Goal: Task Accomplishment & Management: Manage account settings

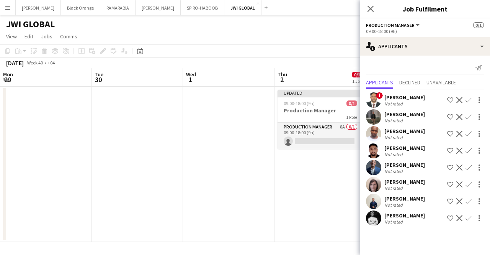
scroll to position [0, 183]
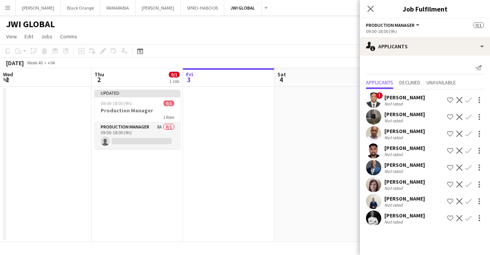
click at [7, 7] on app-icon "Menu" at bounding box center [8, 8] width 6 height 6
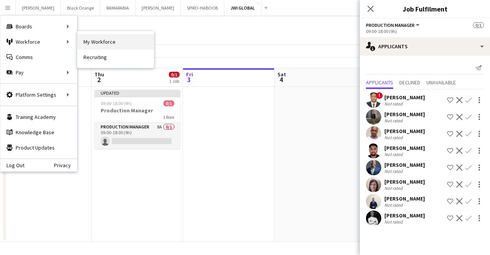
click at [101, 43] on link "My Workforce" at bounding box center [115, 41] width 77 height 15
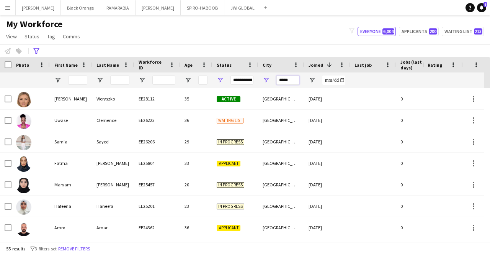
click at [291, 80] on input "*****" at bounding box center [287, 79] width 23 height 9
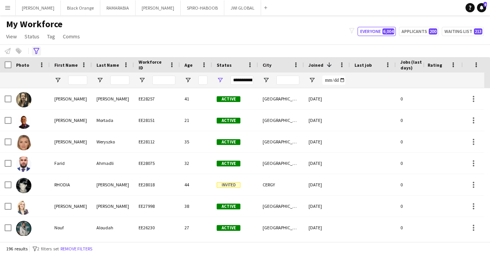
click at [36, 50] on icon "Advanced filters" at bounding box center [36, 51] width 6 height 6
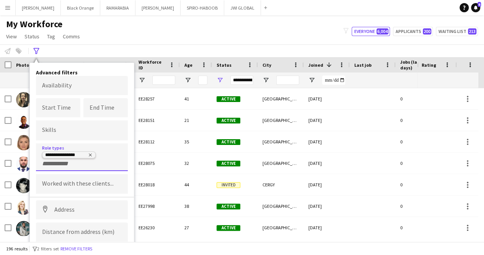
click at [90, 154] on icon "Remove tag" at bounding box center [90, 154] width 3 height 3
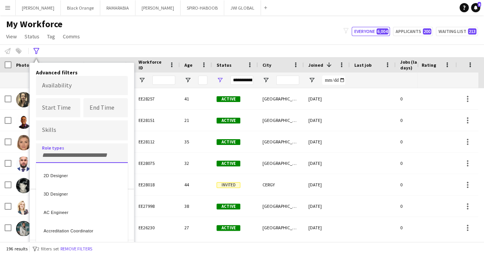
click at [90, 154] on div at bounding box center [242, 127] width 484 height 255
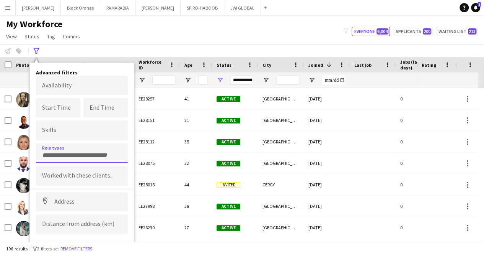
paste input "*"
type input "********"
click at [101, 179] on div "Protocol Manager" at bounding box center [82, 174] width 92 height 18
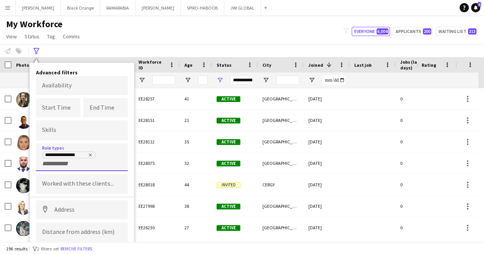
scroll to position [20, 0]
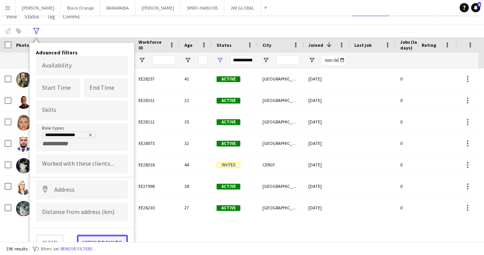
click at [113, 237] on button "View results" at bounding box center [102, 241] width 51 height 15
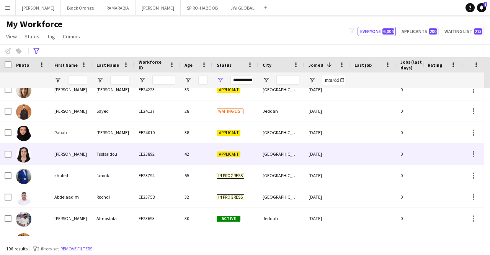
scroll to position [427, 0]
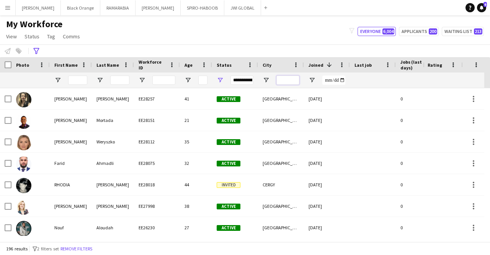
click at [297, 79] on input "City Filter Input" at bounding box center [287, 79] width 23 height 9
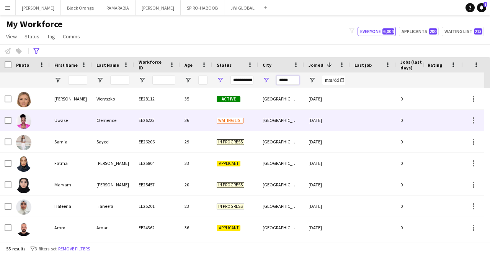
type input "*****"
click at [103, 119] on div "Clemence" at bounding box center [113, 120] width 42 height 21
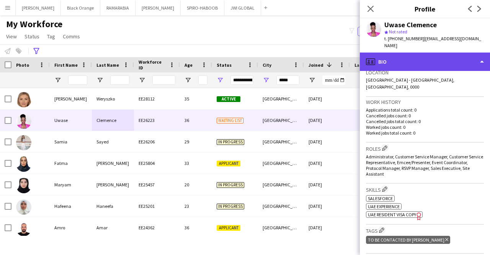
click at [425, 55] on div "profile Bio" at bounding box center [425, 61] width 130 height 18
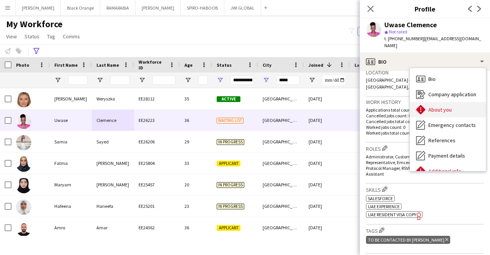
click at [438, 102] on div "About you About you" at bounding box center [448, 109] width 76 height 15
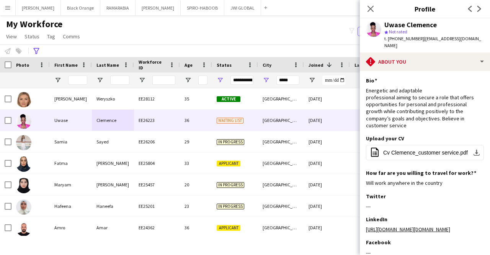
click at [339, 43] on div "My Workforce View Views Default view [PERSON_NAME] New view Update view Delete …" at bounding box center [245, 31] width 490 height 26
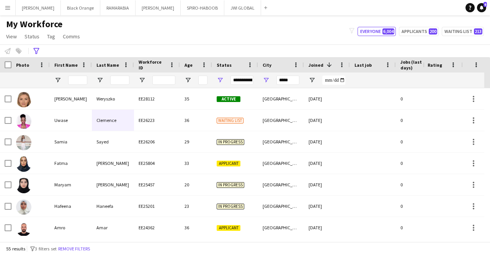
click at [368, 71] on div "Last job" at bounding box center [373, 64] width 37 height 15
click at [367, 70] on div "Last job" at bounding box center [369, 64] width 28 height 11
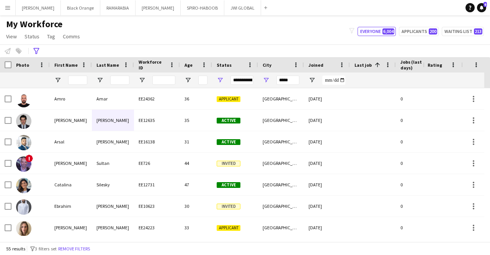
click at [361, 59] on div "Last job 1" at bounding box center [369, 64] width 28 height 11
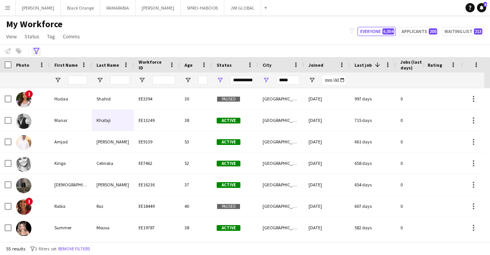
click at [38, 50] on icon "Advanced filters" at bounding box center [36, 51] width 6 height 6
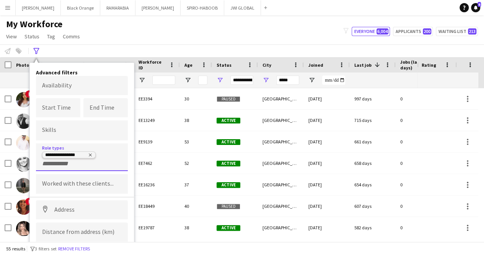
click at [90, 155] on icon "Remove tag" at bounding box center [90, 154] width 5 height 5
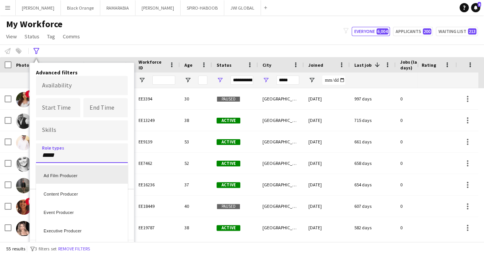
click at [93, 147] on div at bounding box center [242, 127] width 484 height 255
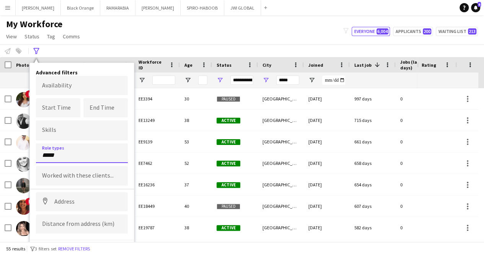
click at [88, 153] on input "*****" at bounding box center [82, 155] width 80 height 7
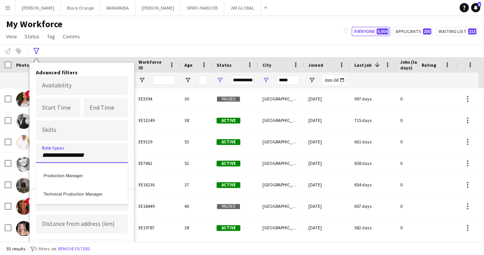
type input "**********"
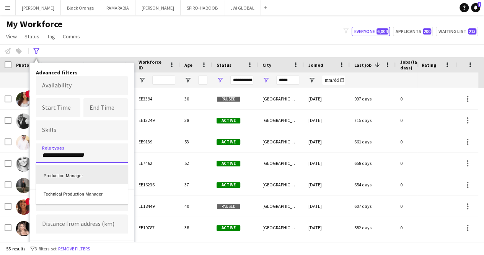
click at [92, 175] on div "Production Manager" at bounding box center [82, 174] width 92 height 18
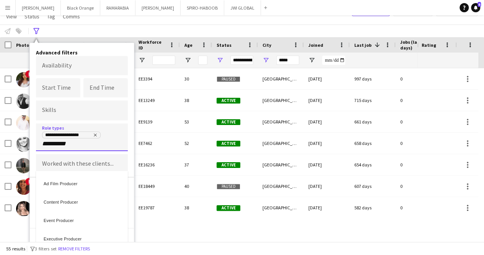
type input "**********"
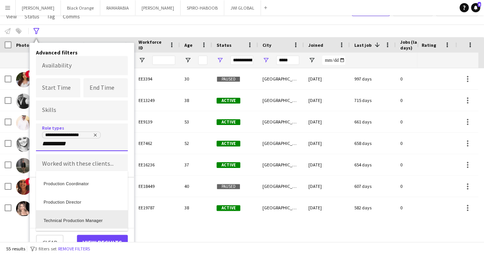
click at [80, 218] on div "Technical Production Manager" at bounding box center [82, 219] width 92 height 18
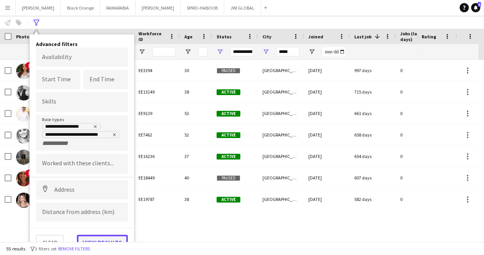
click at [107, 237] on button "View results" at bounding box center [102, 241] width 51 height 15
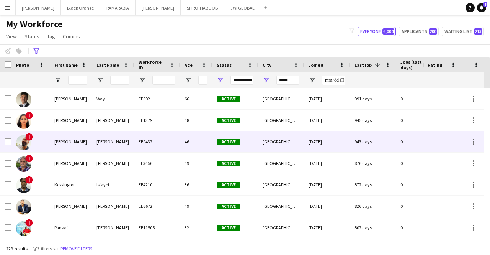
click at [74, 138] on div "[PERSON_NAME]" at bounding box center [71, 141] width 42 height 21
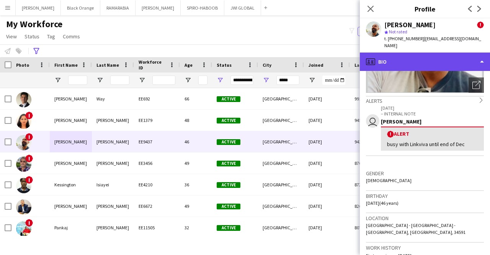
click at [427, 59] on div "profile Bio" at bounding box center [425, 61] width 130 height 18
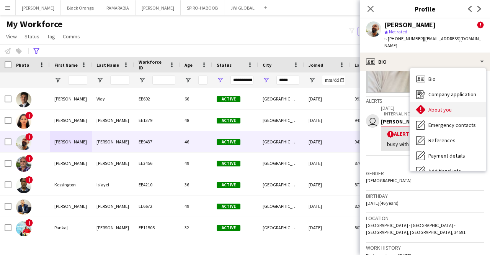
click at [434, 106] on span "About you" at bounding box center [440, 109] width 23 height 7
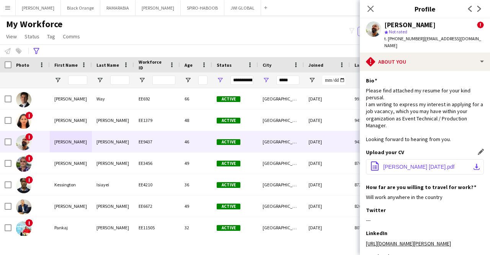
click at [423, 164] on span "[PERSON_NAME] [DATE].pdf" at bounding box center [418, 167] width 71 height 6
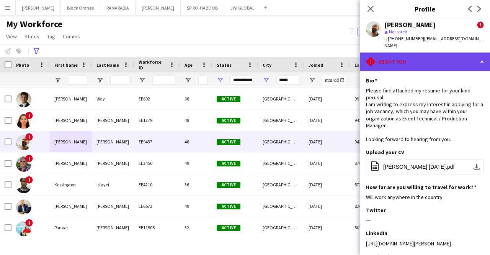
click at [425, 54] on div "rhombus-alert About you" at bounding box center [425, 61] width 130 height 18
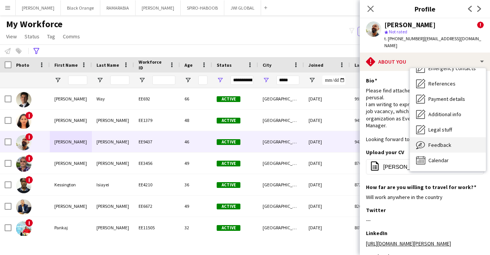
click at [429, 141] on span "Feedback" at bounding box center [440, 144] width 23 height 7
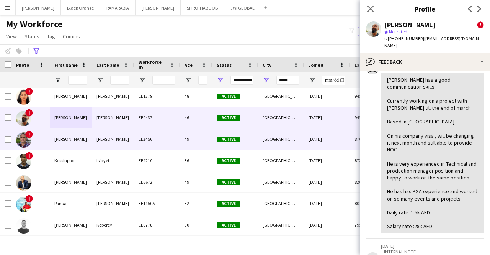
scroll to position [25, 0]
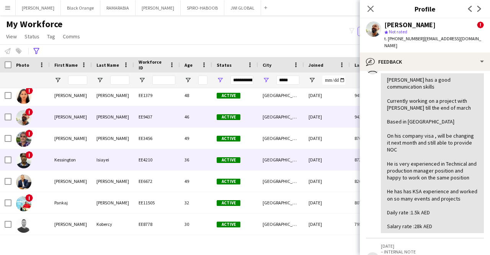
click at [69, 154] on div "Kessington" at bounding box center [71, 159] width 42 height 21
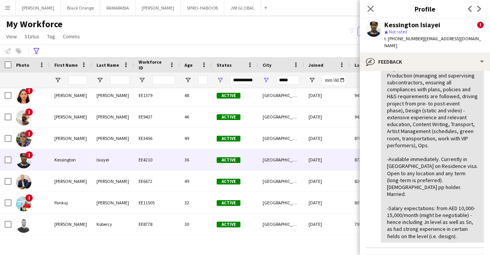
scroll to position [139, 0]
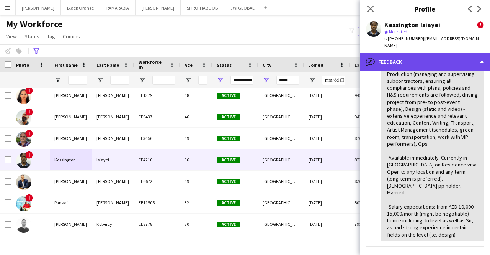
click at [414, 57] on div "bubble-pencil Feedback" at bounding box center [425, 61] width 130 height 18
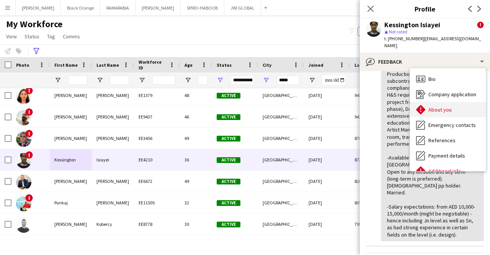
click at [447, 107] on div "About you About you" at bounding box center [448, 109] width 76 height 15
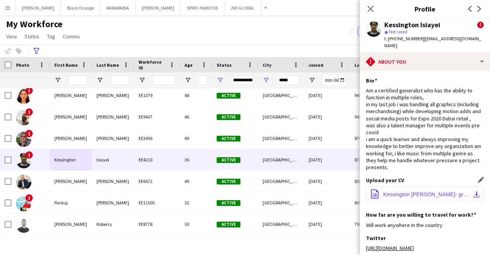
click at [433, 197] on span "Kessington [PERSON_NAME]- graphic design cv.pdf" at bounding box center [426, 194] width 87 height 6
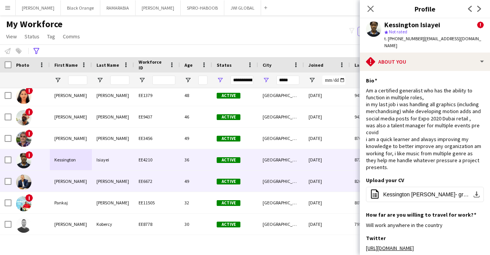
click at [91, 181] on div "[PERSON_NAME]" at bounding box center [71, 180] width 42 height 21
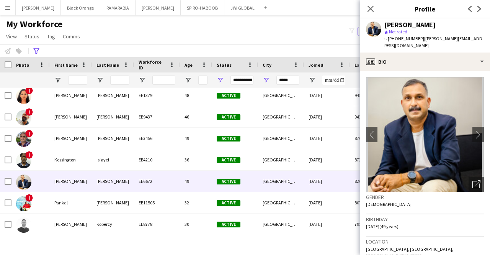
scroll to position [77, 0]
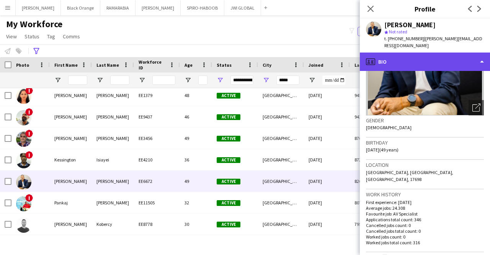
click at [417, 55] on div "profile Bio" at bounding box center [425, 61] width 130 height 18
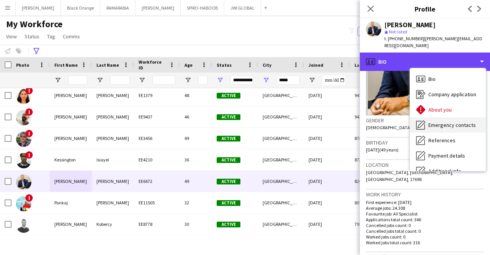
scroll to position [57, 0]
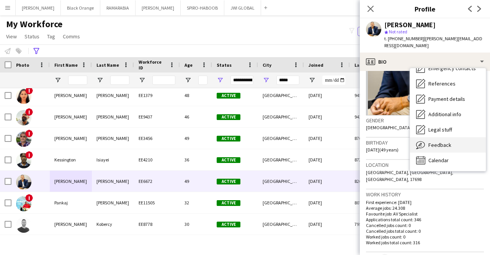
click at [445, 142] on div "Feedback Feedback" at bounding box center [448, 144] width 76 height 15
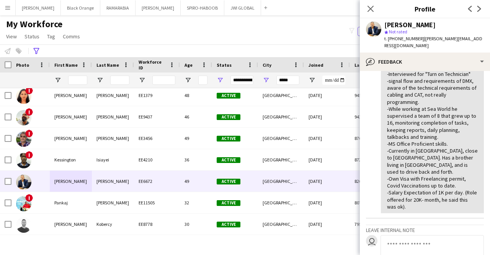
scroll to position [270, 0]
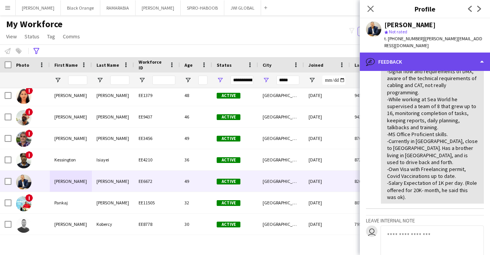
click at [411, 54] on div "bubble-pencil Feedback" at bounding box center [425, 61] width 130 height 18
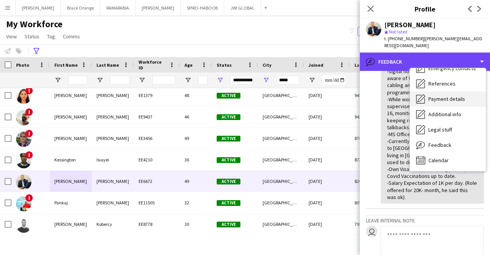
scroll to position [0, 0]
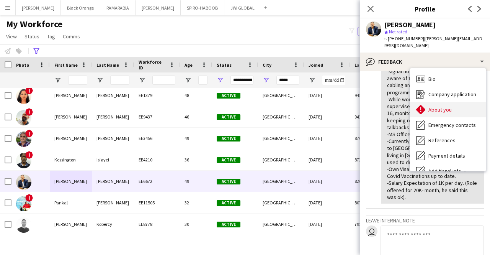
click at [443, 106] on span "About you" at bounding box center [440, 109] width 23 height 7
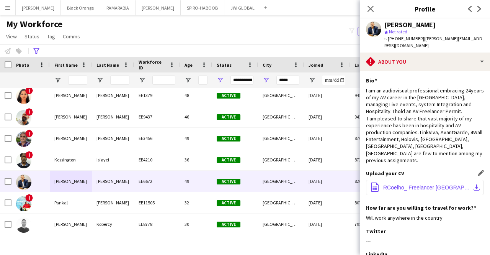
click at [426, 184] on span "RCoelho_ Freelancer [GEOGRAPHIC_DATA]-Copy.pdf" at bounding box center [426, 187] width 87 height 6
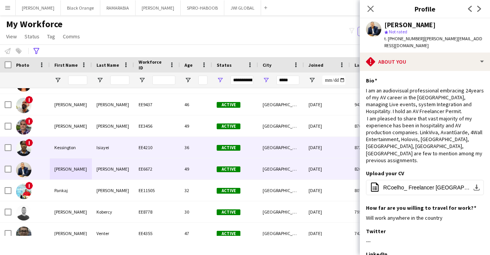
scroll to position [37, 0]
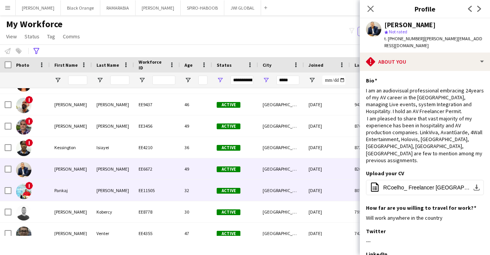
click at [105, 186] on div "[PERSON_NAME]" at bounding box center [113, 190] width 42 height 21
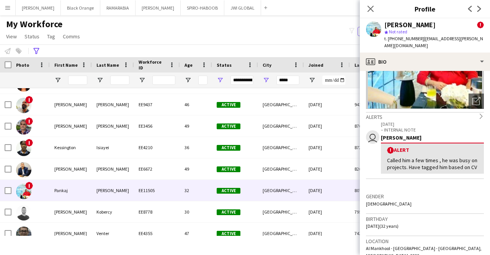
scroll to position [84, 0]
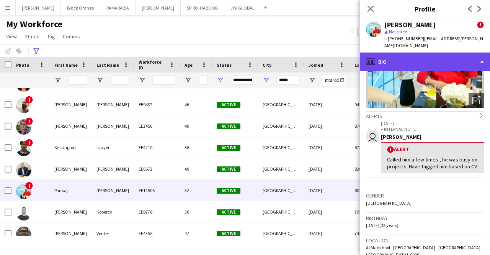
click at [426, 52] on div "profile Bio" at bounding box center [425, 61] width 130 height 18
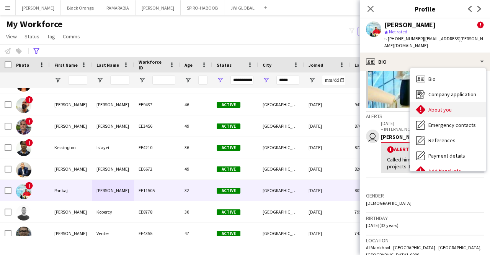
click at [450, 106] on div "About you About you" at bounding box center [448, 109] width 76 height 15
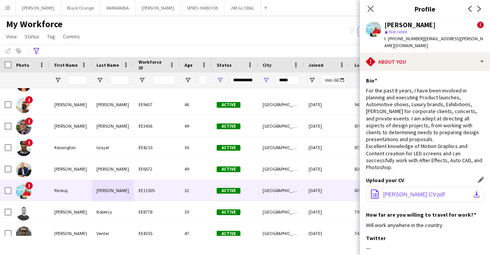
click at [430, 186] on button "office-file-sheet [PERSON_NAME] CV.pdf download-bottom" at bounding box center [425, 193] width 118 height 15
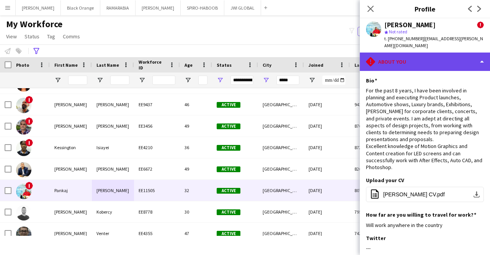
click at [416, 52] on div "rhombus-alert About you" at bounding box center [425, 61] width 130 height 18
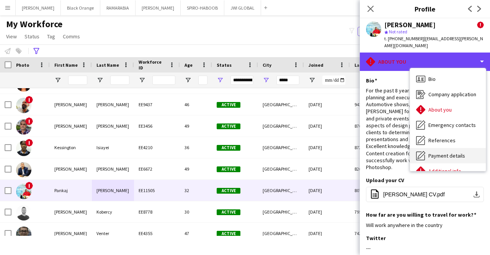
scroll to position [57, 0]
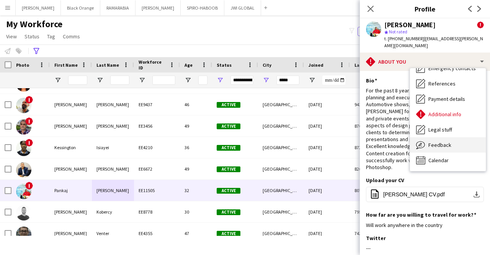
click at [439, 141] on span "Feedback" at bounding box center [440, 144] width 23 height 7
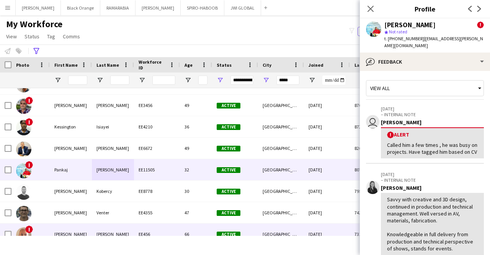
scroll to position [71, 0]
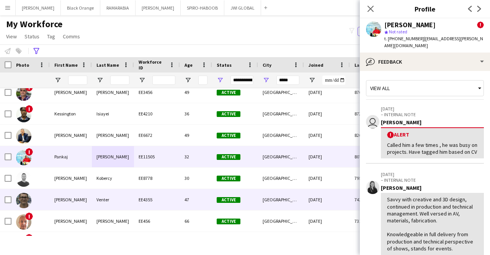
click at [128, 196] on div "Venter" at bounding box center [113, 199] width 42 height 21
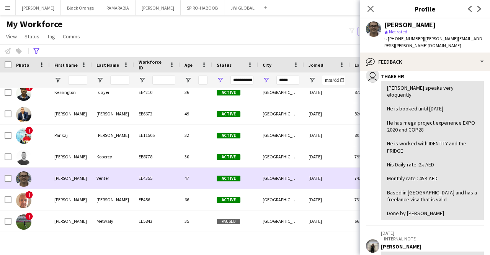
scroll to position [94, 0]
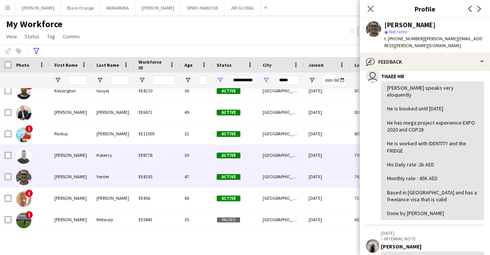
click at [65, 154] on div "[PERSON_NAME]" at bounding box center [71, 154] width 42 height 21
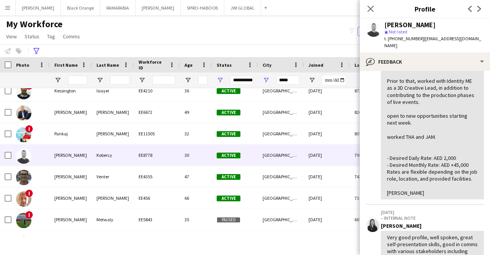
scroll to position [0, 0]
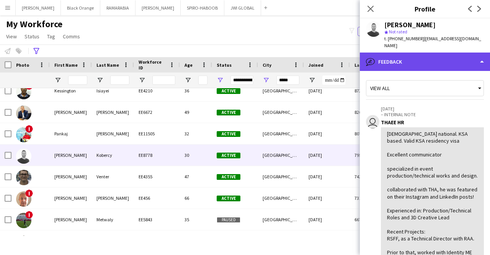
click at [427, 57] on div "bubble-pencil Feedback" at bounding box center [425, 61] width 130 height 18
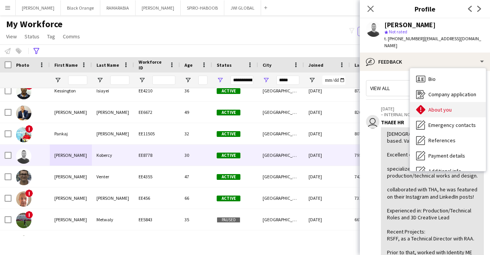
click at [448, 106] on span "About you" at bounding box center [440, 109] width 23 height 7
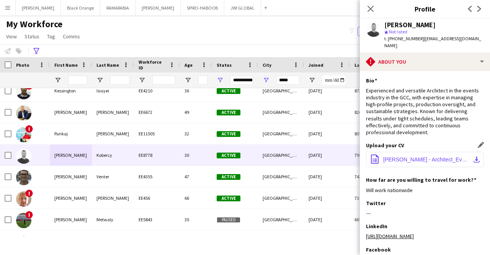
click at [423, 152] on button "office-file-sheet [PERSON_NAME] - Architect_Events_Production Manager_3D Design…" at bounding box center [425, 159] width 118 height 15
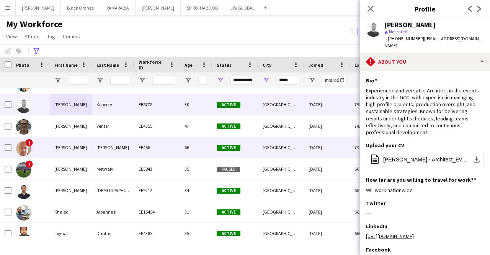
scroll to position [144, 0]
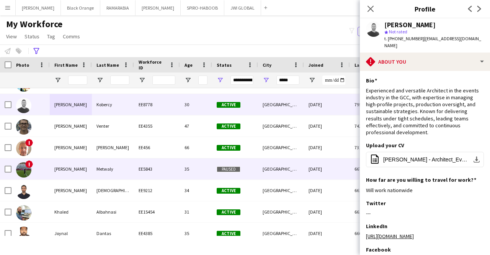
click at [97, 172] on div "Metwaly" at bounding box center [113, 168] width 42 height 21
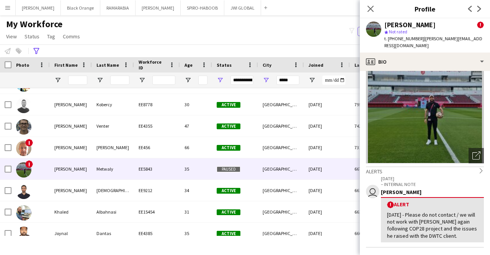
scroll to position [0, 0]
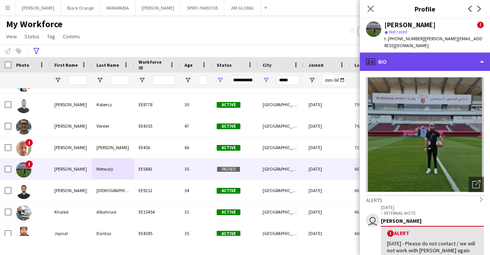
click at [420, 57] on div "profile Bio" at bounding box center [425, 61] width 130 height 18
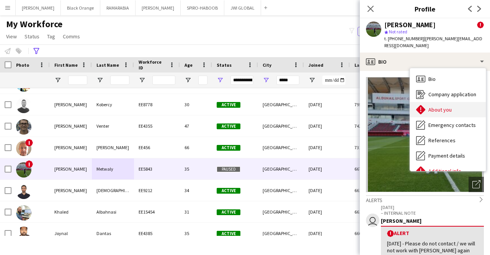
click at [437, 102] on div "About you About you" at bounding box center [448, 109] width 76 height 15
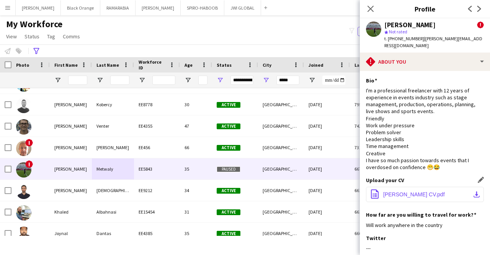
click at [421, 191] on span "[PERSON_NAME] CV.pdf" at bounding box center [414, 194] width 62 height 6
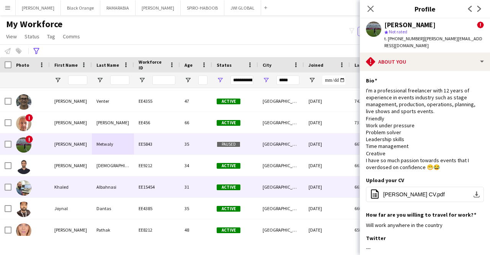
scroll to position [170, 0]
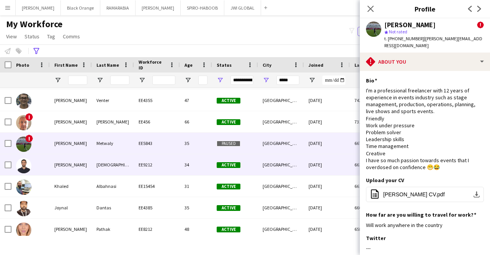
click at [76, 173] on div "[PERSON_NAME]" at bounding box center [71, 164] width 42 height 21
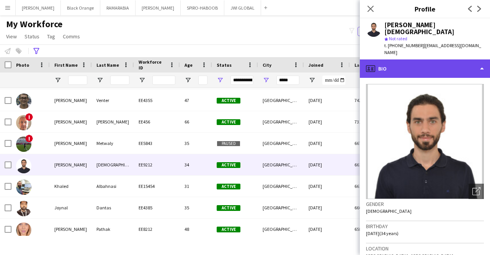
click at [420, 62] on div "profile Bio" at bounding box center [425, 68] width 130 height 18
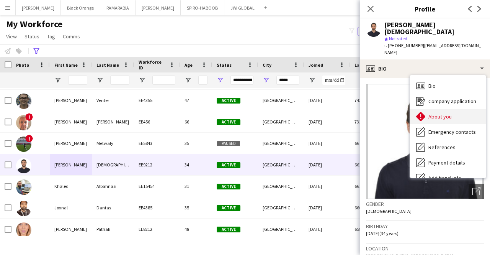
click at [437, 109] on div "About you About you" at bounding box center [448, 116] width 76 height 15
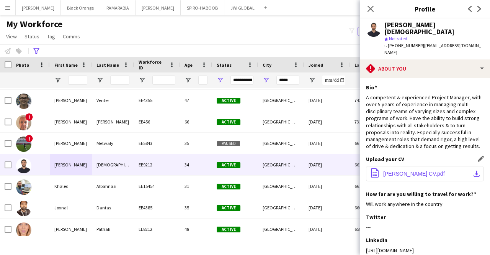
click at [430, 166] on button "office-file-sheet [PERSON_NAME] CV.pdf download-bottom" at bounding box center [425, 173] width 118 height 15
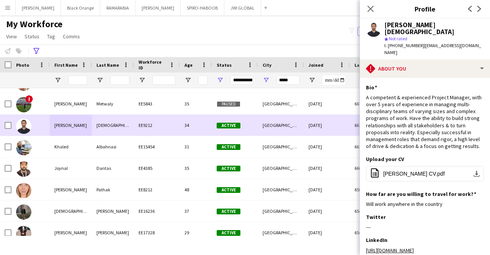
scroll to position [211, 0]
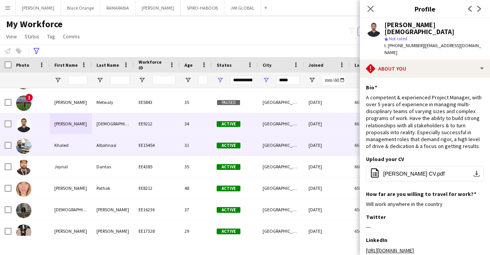
click at [99, 144] on div "Albahnasi" at bounding box center [113, 144] width 42 height 21
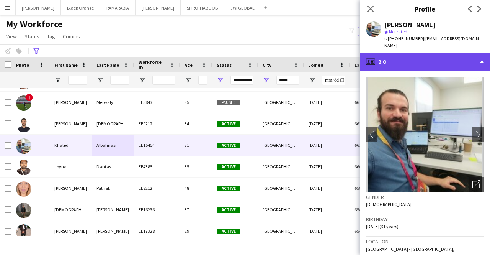
click at [440, 57] on div "profile Bio" at bounding box center [425, 61] width 130 height 18
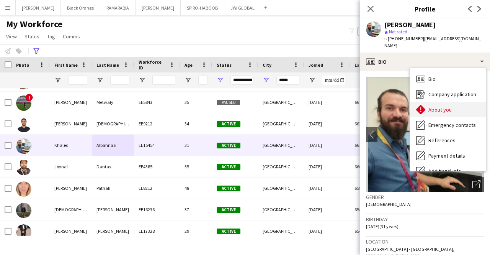
click at [458, 104] on div "About you About you" at bounding box center [448, 109] width 76 height 15
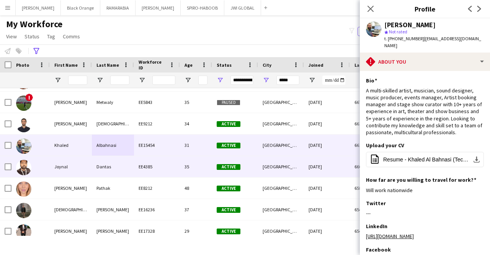
click at [67, 162] on div "Joynal" at bounding box center [71, 166] width 42 height 21
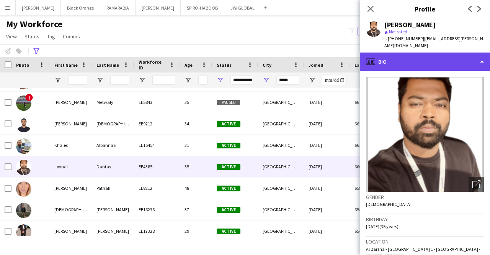
click at [417, 61] on div "profile Bio" at bounding box center [425, 61] width 130 height 18
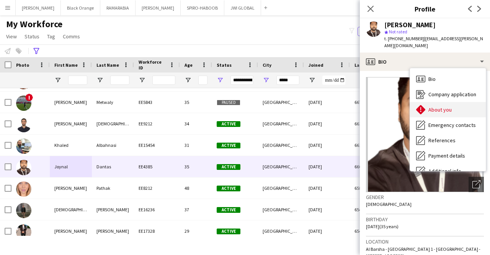
click at [447, 106] on span "About you" at bounding box center [440, 109] width 23 height 7
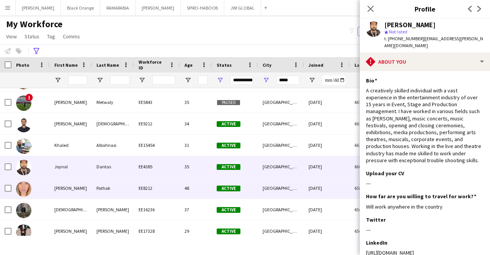
click at [91, 191] on div "[PERSON_NAME]" at bounding box center [71, 187] width 42 height 21
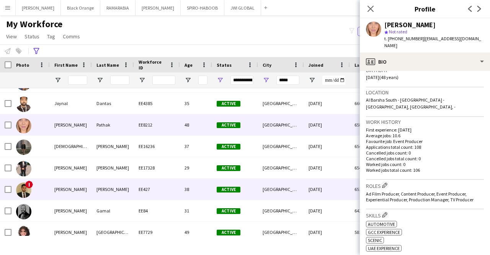
scroll to position [275, 0]
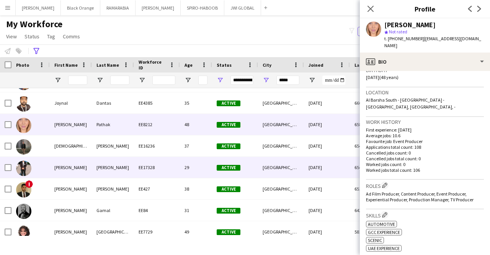
click at [86, 162] on div "[PERSON_NAME]" at bounding box center [71, 167] width 42 height 21
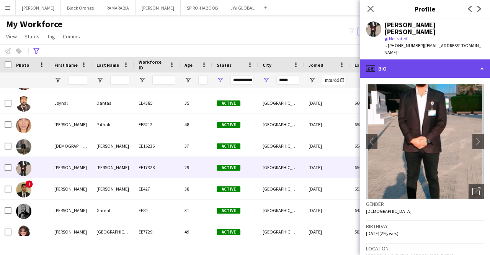
click at [425, 67] on div "profile Bio" at bounding box center [425, 68] width 130 height 18
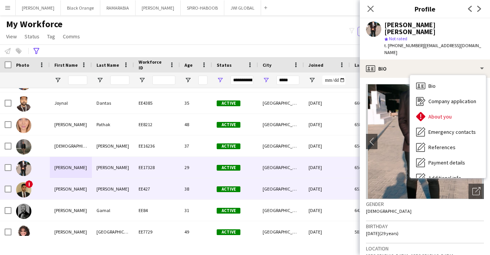
click at [68, 191] on div "[PERSON_NAME]" at bounding box center [71, 188] width 42 height 21
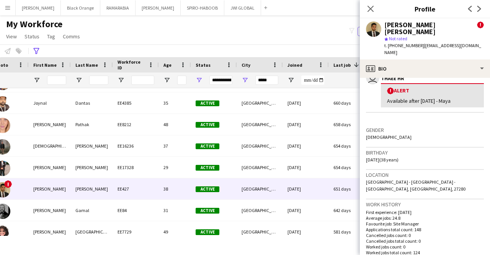
scroll to position [150, 0]
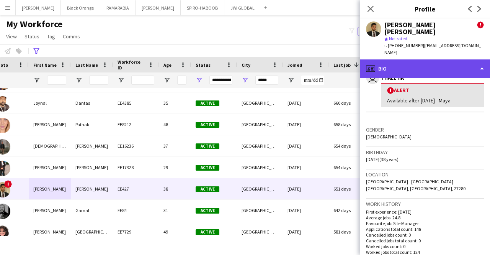
click at [411, 59] on div "profile Bio" at bounding box center [425, 68] width 130 height 18
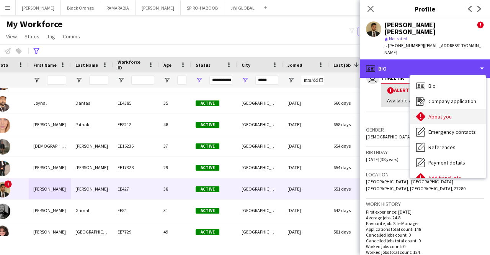
scroll to position [57, 0]
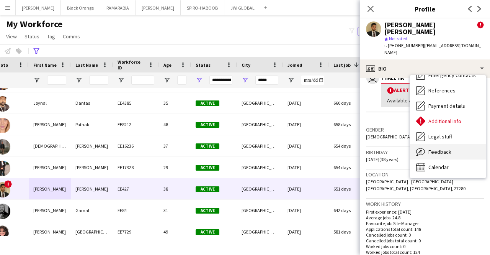
click at [445, 148] on span "Feedback" at bounding box center [440, 151] width 23 height 7
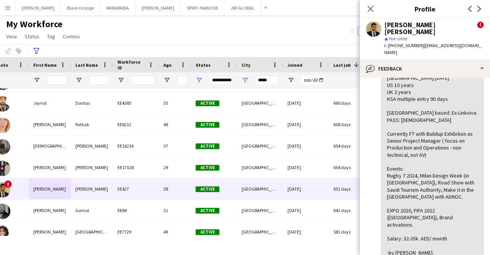
scroll to position [129, 0]
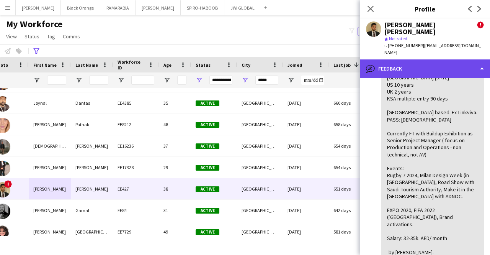
click at [425, 61] on div "bubble-pencil Feedback" at bounding box center [425, 68] width 130 height 18
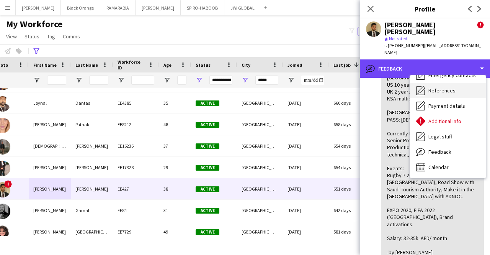
scroll to position [0, 0]
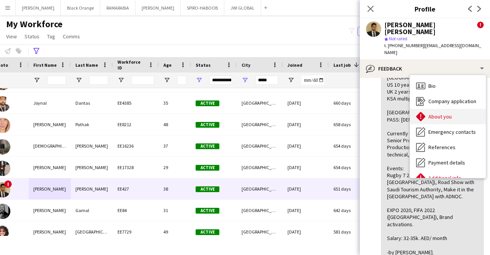
drag, startPoint x: 445, startPoint y: 92, endPoint x: 461, endPoint y: 105, distance: 21.3
click at [461, 105] on div "Bio Bio Company application Company application About you About you Emergency c…" at bounding box center [448, 126] width 76 height 103
click at [461, 109] on div "About you About you" at bounding box center [448, 116] width 76 height 15
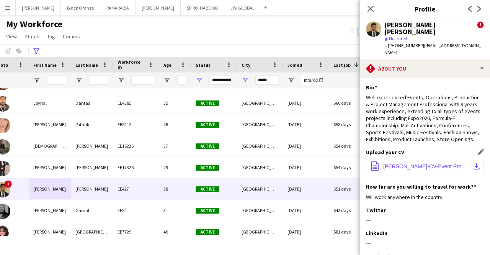
click at [419, 163] on span "[PERSON_NAME]-CV-Event Productions 2023 (1).pdf" at bounding box center [426, 166] width 87 height 6
drag, startPoint x: 402, startPoint y: 0, endPoint x: 231, endPoint y: 21, distance: 172.8
click at [231, 21] on div "My Workforce View Views Default view [PERSON_NAME] New view Update view Delete …" at bounding box center [245, 31] width 490 height 26
